Goal: Transaction & Acquisition: Register for event/course

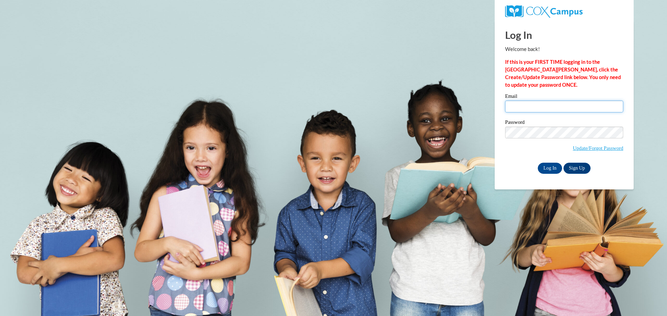
click at [544, 111] on input "Email" at bounding box center [564, 107] width 118 height 12
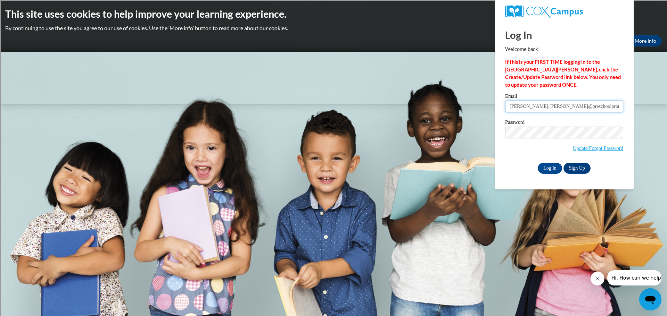
click at [586, 109] on input "jacquel.harper@preschoolpromise" at bounding box center [564, 107] width 118 height 12
type input "jacquel.harper@preschoolpromise.org"
click at [538, 163] on input "Log In" at bounding box center [550, 168] width 24 height 11
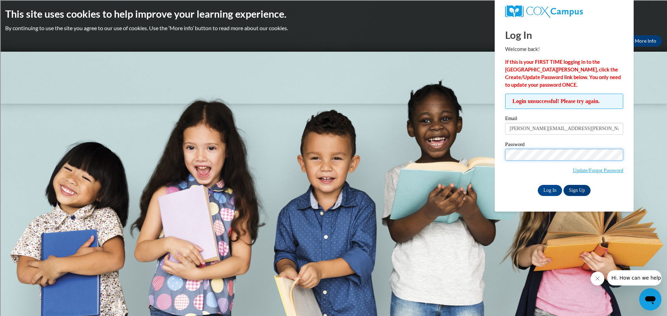
click at [538, 185] on input "Log In" at bounding box center [550, 190] width 24 height 11
click at [588, 171] on link "Update/Forgot Password" at bounding box center [598, 171] width 50 height 6
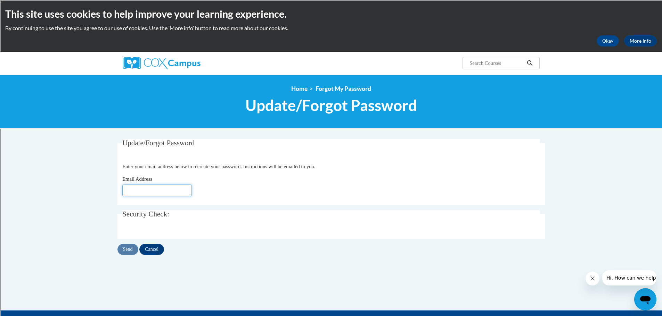
click at [158, 193] on input "Email Address" at bounding box center [156, 191] width 69 height 12
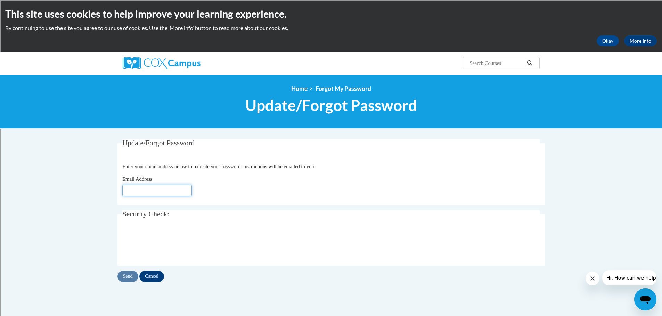
type input "[PERSON_NAME][EMAIL_ADDRESS][PERSON_NAME][DOMAIN_NAME]"
click at [133, 278] on input "Send" at bounding box center [127, 276] width 21 height 11
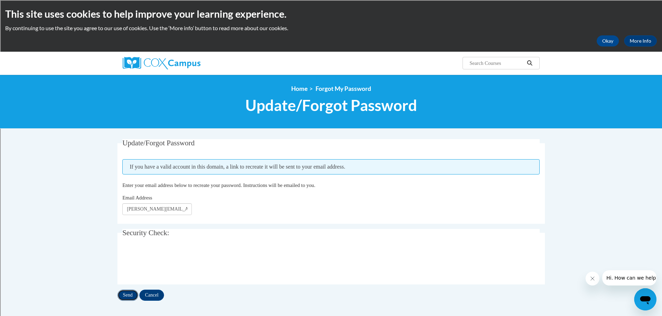
click at [128, 292] on input "Send" at bounding box center [127, 295] width 21 height 11
click at [605, 38] on button "Okay" at bounding box center [607, 40] width 22 height 11
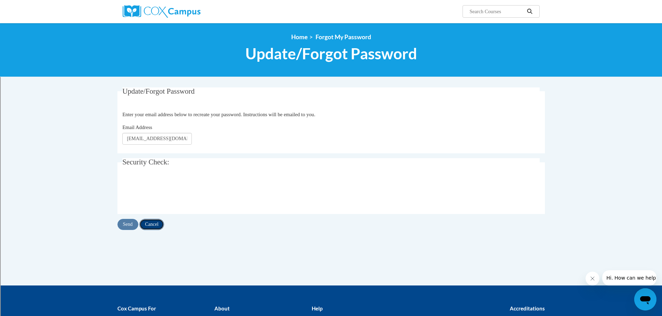
click at [157, 225] on input "Cancel" at bounding box center [151, 224] width 25 height 11
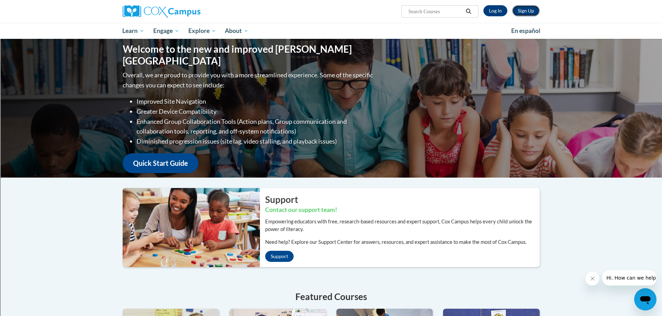
click at [532, 12] on link "Sign Up" at bounding box center [525, 10] width 27 height 11
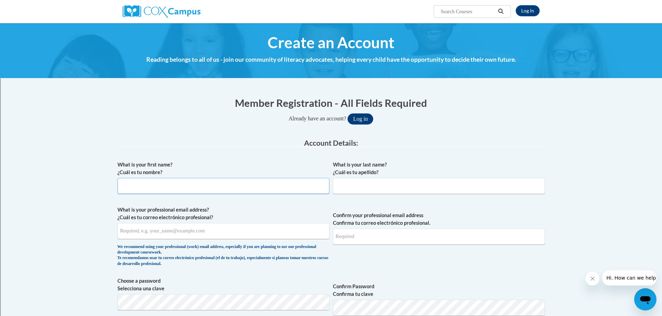
click at [179, 182] on input "What is your first name? ¿Cuál es tu nombre?" at bounding box center [223, 186] width 212 height 16
click at [180, 182] on input "Jacquek" at bounding box center [223, 186] width 212 height 16
type input "[PERSON_NAME]"
click at [138, 234] on input "What is your professional email address? ¿Cuál es tu correo electrónico profesi…" at bounding box center [223, 231] width 212 height 16
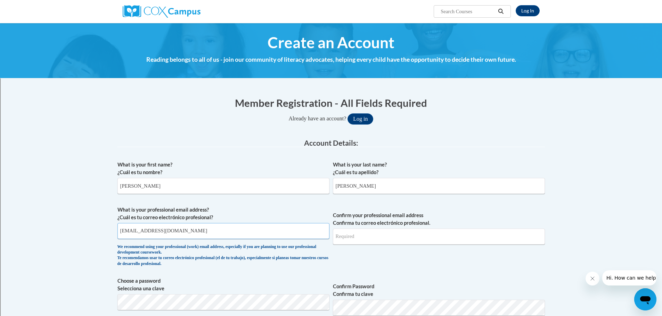
type input "[EMAIL_ADDRESS][DOMAIN_NAME]"
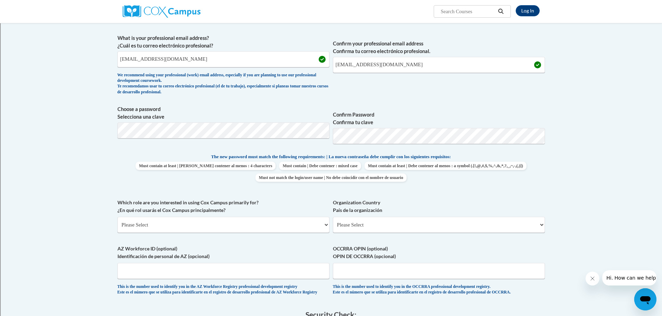
scroll to position [174, 0]
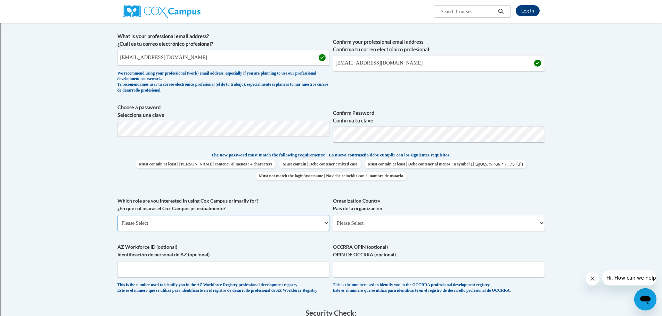
click at [253, 220] on select "Please Select College/University | Colegio/Universidad Community/Nonprofit Part…" at bounding box center [223, 223] width 212 height 16
select select "fbf2d438-af2f-41f8-98f1-81c410e29de3"
click at [117, 215] on select "Please Select College/University | Colegio/Universidad Community/Nonprofit Part…" at bounding box center [223, 223] width 212 height 16
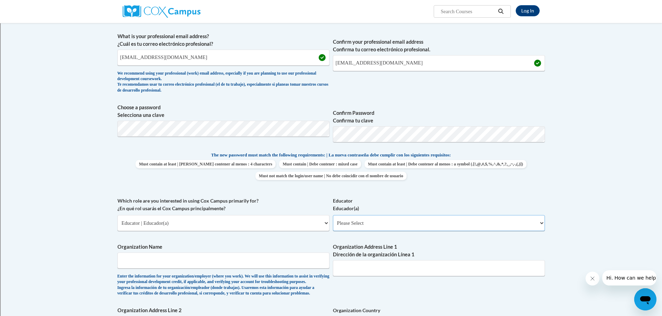
click at [399, 227] on select "Please Select Early Learning/Daycare Teacher/Family Home Care Provider | Maestr…" at bounding box center [439, 223] width 212 height 16
select select "5e2af403-4f2c-4e49-a02f-103e55d7b75b"
click at [333, 215] on select "Please Select Early Learning/Daycare Teacher/Family Home Care Provider | Maestr…" at bounding box center [439, 223] width 212 height 16
click at [214, 257] on input "Organization Name" at bounding box center [223, 261] width 212 height 16
type input "[GEOGRAPHIC_DATA]"
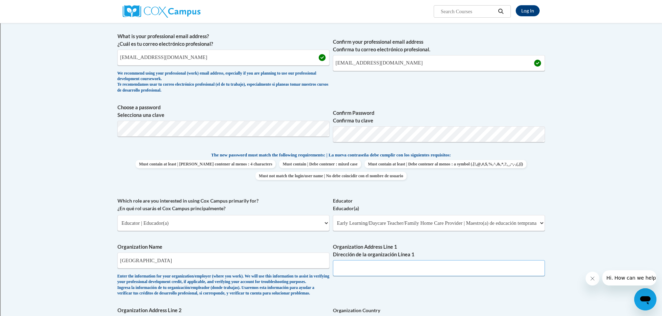
click at [384, 273] on input "Organization Address Line 1 Dirección de la organización Línea 1" at bounding box center [439, 269] width 212 height 16
click at [386, 271] on input "Organization Address Line 1 Dirección de la organización Línea 1" at bounding box center [439, 269] width 212 height 16
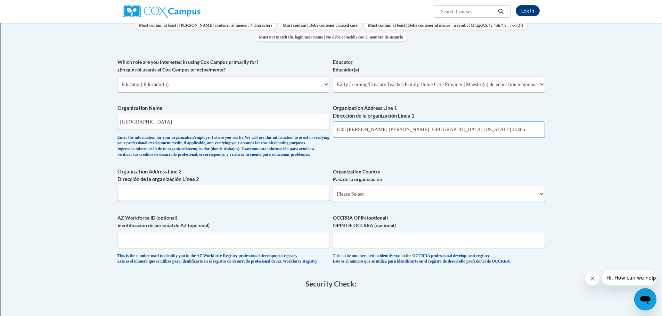
scroll to position [347, 0]
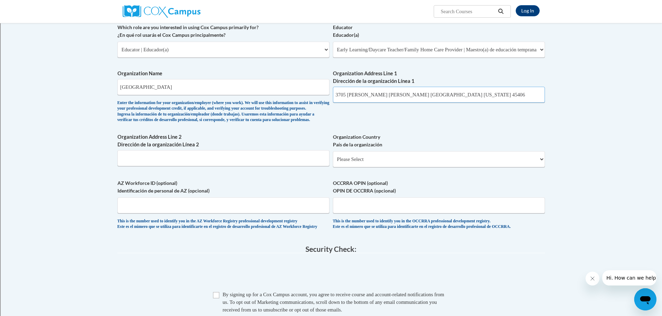
type input "3705 [PERSON_NAME] [PERSON_NAME] [GEOGRAPHIC_DATA] [US_STATE] 45406"
click at [217, 299] on input "Checkbox" at bounding box center [216, 295] width 6 height 6
checkbox input "true"
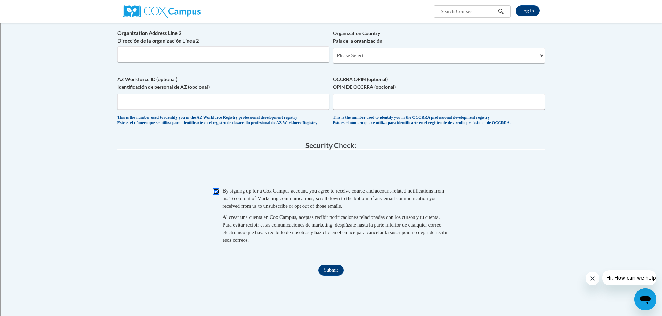
scroll to position [452, 0]
click at [337, 276] on input "Submit" at bounding box center [330, 270] width 25 height 11
click at [436, 63] on select "Please Select [GEOGRAPHIC_DATA] | [GEOGRAPHIC_DATA] Outside of [GEOGRAPHIC_DATA…" at bounding box center [439, 55] width 212 height 16
select select "ad49bcad-a171-4b2e-b99c-48b446064914"
click at [333, 59] on select "Please Select [GEOGRAPHIC_DATA] | [GEOGRAPHIC_DATA] Outside of [GEOGRAPHIC_DATA…" at bounding box center [439, 55] width 212 height 16
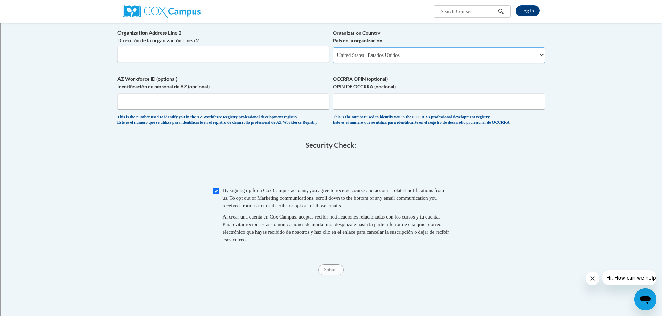
select select
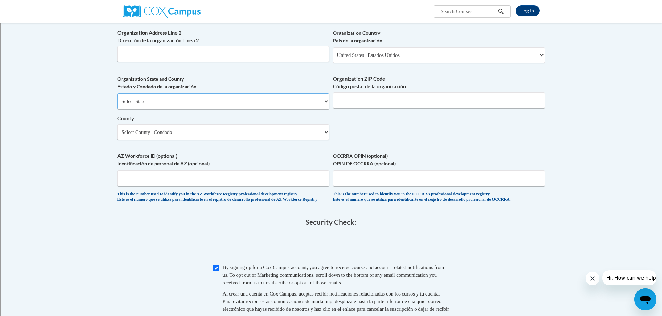
click at [244, 109] on select "Select State [US_STATE] [US_STATE] [US_STATE] [US_STATE] [US_STATE] [US_STATE] …" at bounding box center [223, 101] width 212 height 16
select select "[US_STATE]"
click at [117, 105] on select "Select State [US_STATE] [US_STATE] [US_STATE] [US_STATE] [US_STATE] [US_STATE] …" at bounding box center [223, 101] width 212 height 16
click at [223, 140] on select "County" at bounding box center [223, 132] width 212 height 16
select select "Montgomery"
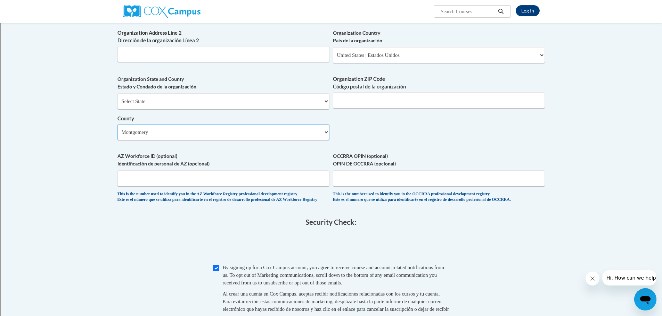
click at [117, 135] on select "Select County [PERSON_NAME][GEOGRAPHIC_DATA] [GEOGRAPHIC_DATA] [GEOGRAPHIC_DATA…" at bounding box center [223, 132] width 212 height 16
click at [379, 107] on input "Organization ZIP Code Código postal de la organización" at bounding box center [439, 100] width 212 height 16
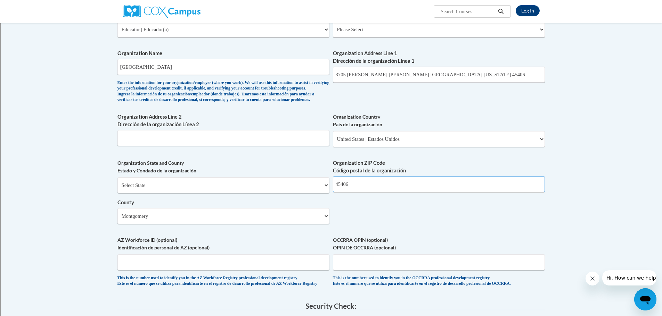
scroll to position [347, 0]
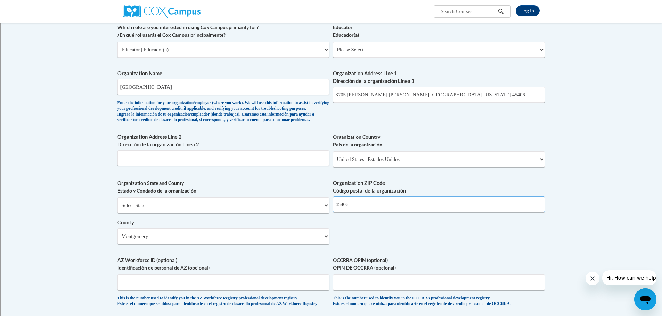
type input "45406"
drag, startPoint x: 423, startPoint y: 94, endPoint x: 369, endPoint y: 94, distance: 54.2
click at [369, 94] on input "3705 [PERSON_NAME] [PERSON_NAME] [GEOGRAPHIC_DATA] [US_STATE] 45406" at bounding box center [439, 95] width 212 height 16
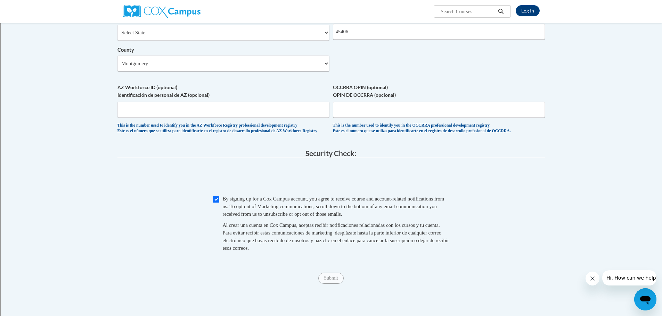
scroll to position [521, 0]
type input "3705 [PERSON_NAME] [PERSON_NAME]"
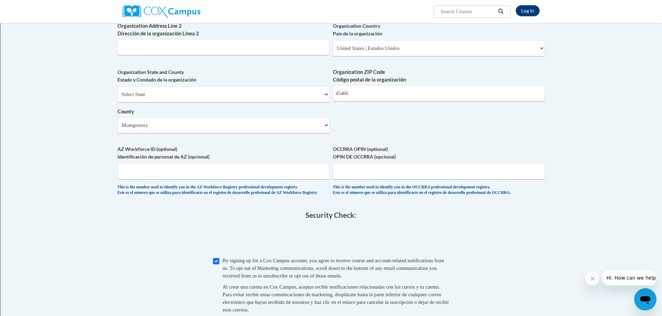
scroll to position [452, 0]
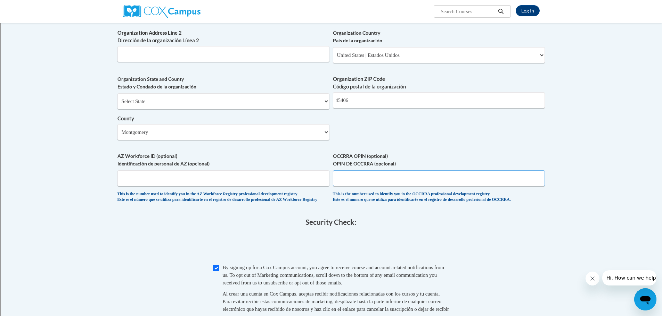
click at [388, 187] on input "OCCRRA OPIN (optional) OPIN DE OCCRRA (opcional)" at bounding box center [439, 179] width 212 height 16
click at [208, 187] on input "AZ Workforce ID (optional) Identificación de personal de AZ (opcional)" at bounding box center [223, 179] width 212 height 16
click at [264, 62] on input "Organization Address Line 2 Dirección de la organización Línea 2" at bounding box center [223, 54] width 212 height 16
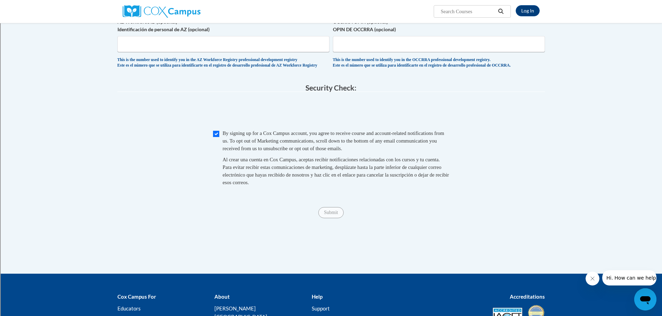
scroll to position [660, 0]
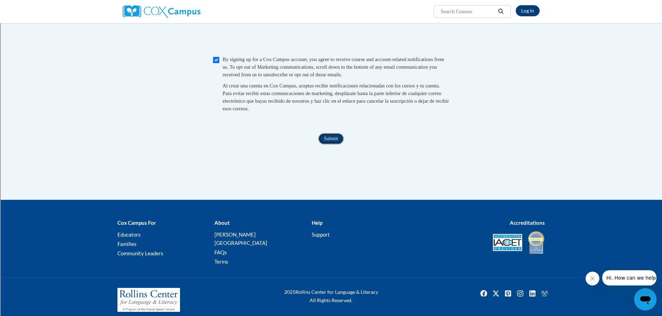
click at [329, 145] on input "Submit" at bounding box center [330, 138] width 25 height 11
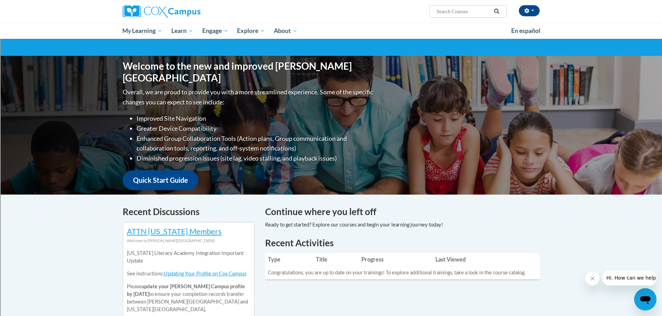
scroll to position [35, 0]
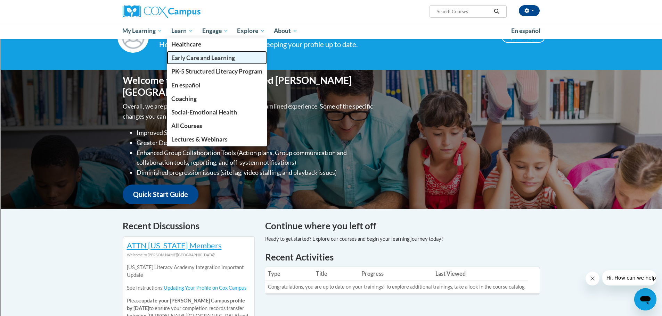
click at [189, 59] on span "Early Care and Learning" at bounding box center [203, 57] width 64 height 7
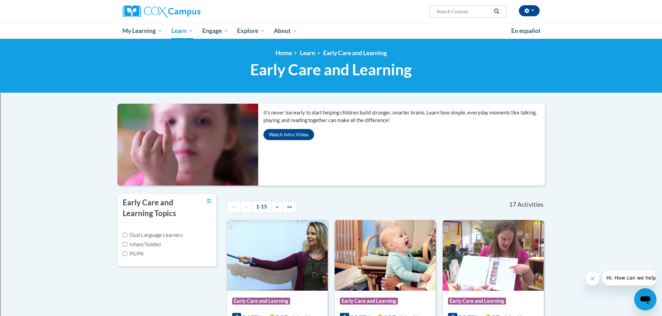
click at [129, 254] on label "PS/PK" at bounding box center [133, 254] width 21 height 8
click at [127, 254] on input "PS/PK" at bounding box center [125, 254] width 5 height 5
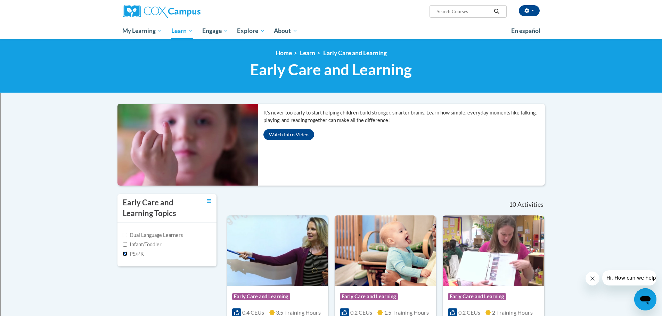
click at [125, 255] on input "PS/PK" at bounding box center [125, 254] width 5 height 5
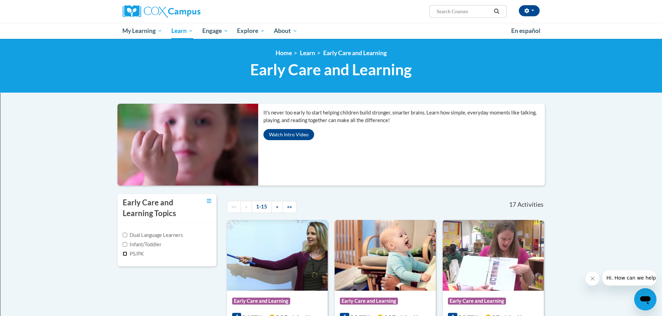
click at [124, 254] on input "PS/PK" at bounding box center [125, 254] width 5 height 5
checkbox input "true"
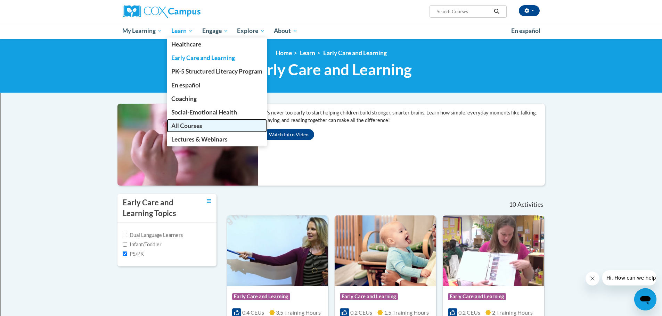
click at [204, 125] on link "All Courses" at bounding box center [217, 126] width 100 height 14
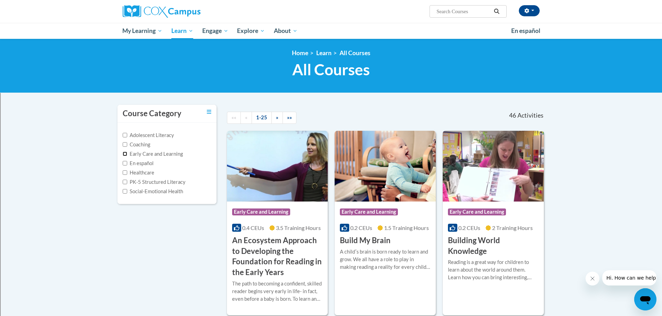
click at [126, 153] on input "Early Care and Learning" at bounding box center [125, 154] width 5 height 5
checkbox input "true"
